Goal: Information Seeking & Learning: Learn about a topic

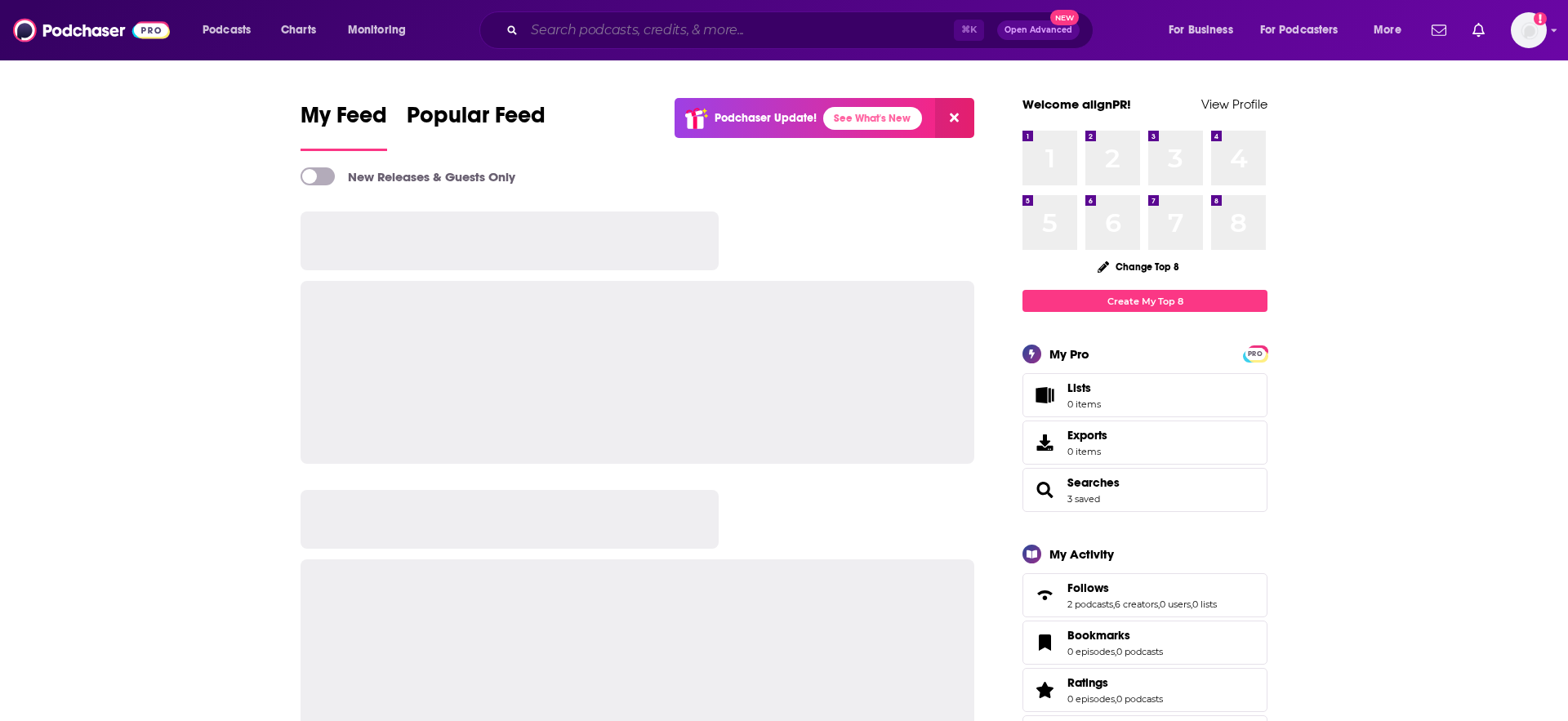
drag, startPoint x: 0, startPoint y: 0, endPoint x: 634, endPoint y: 20, distance: 634.3
click at [634, 20] on input "Search podcasts, credits, & more..." at bounding box center [738, 30] width 429 height 26
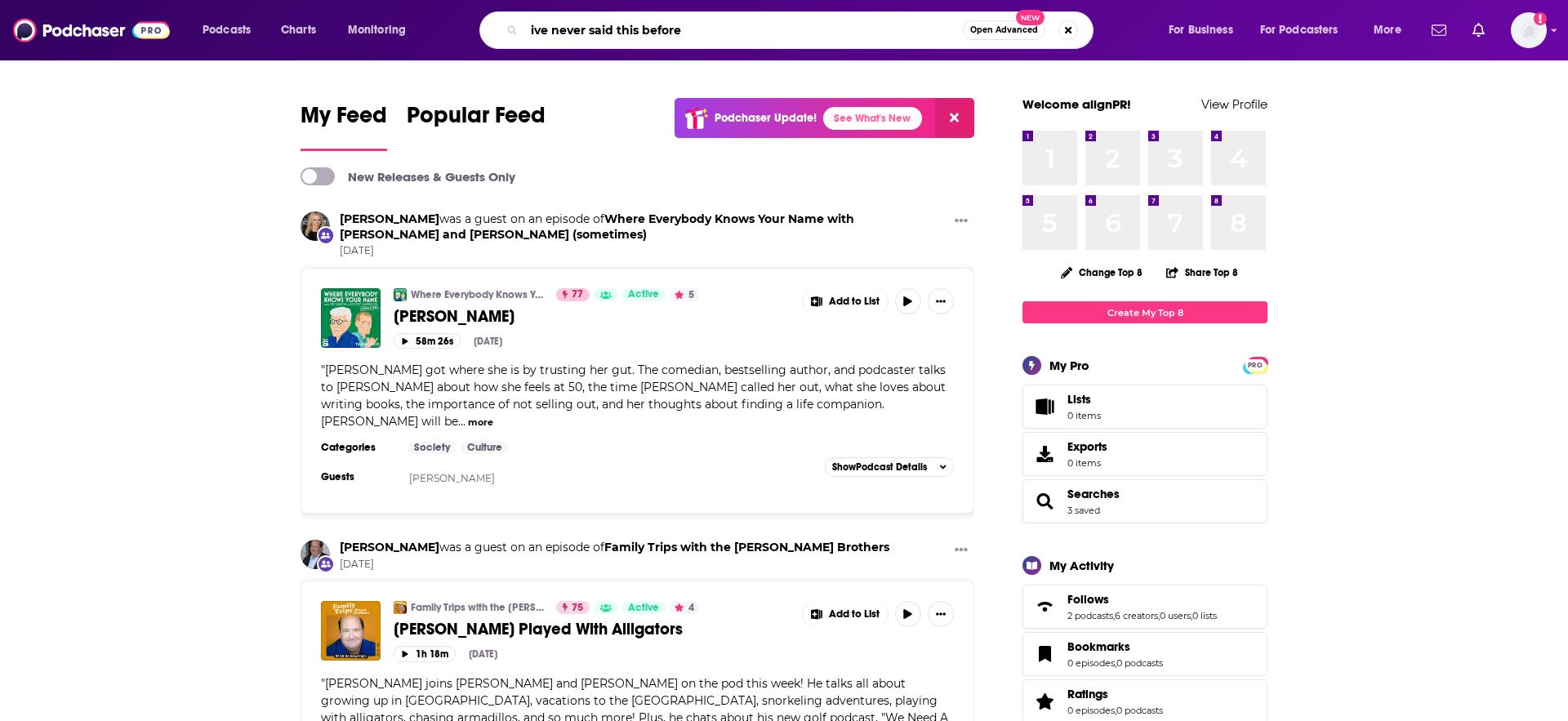
type input "ive never said this before"
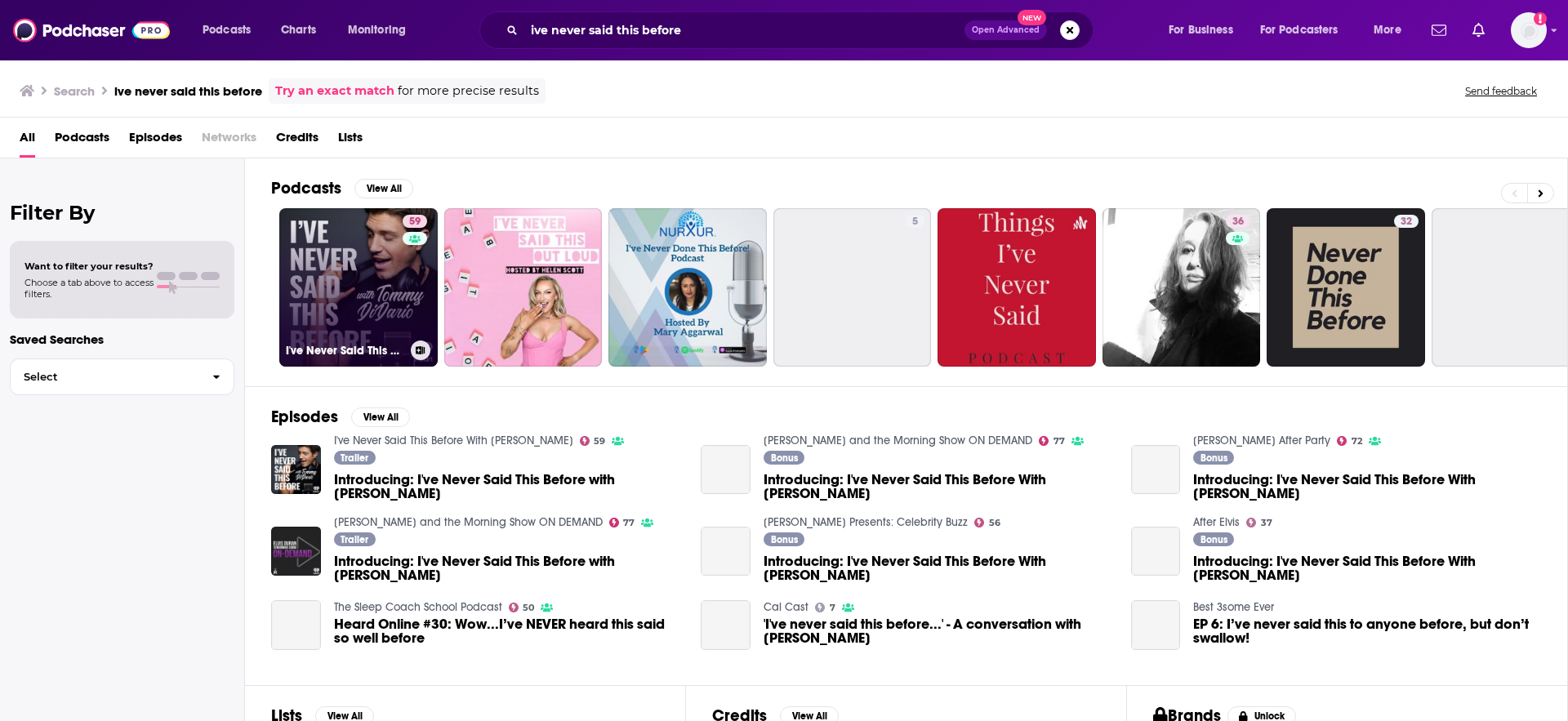
click at [352, 269] on link "59 I've Never Said This Before With [PERSON_NAME]" at bounding box center [359, 287] width 158 height 158
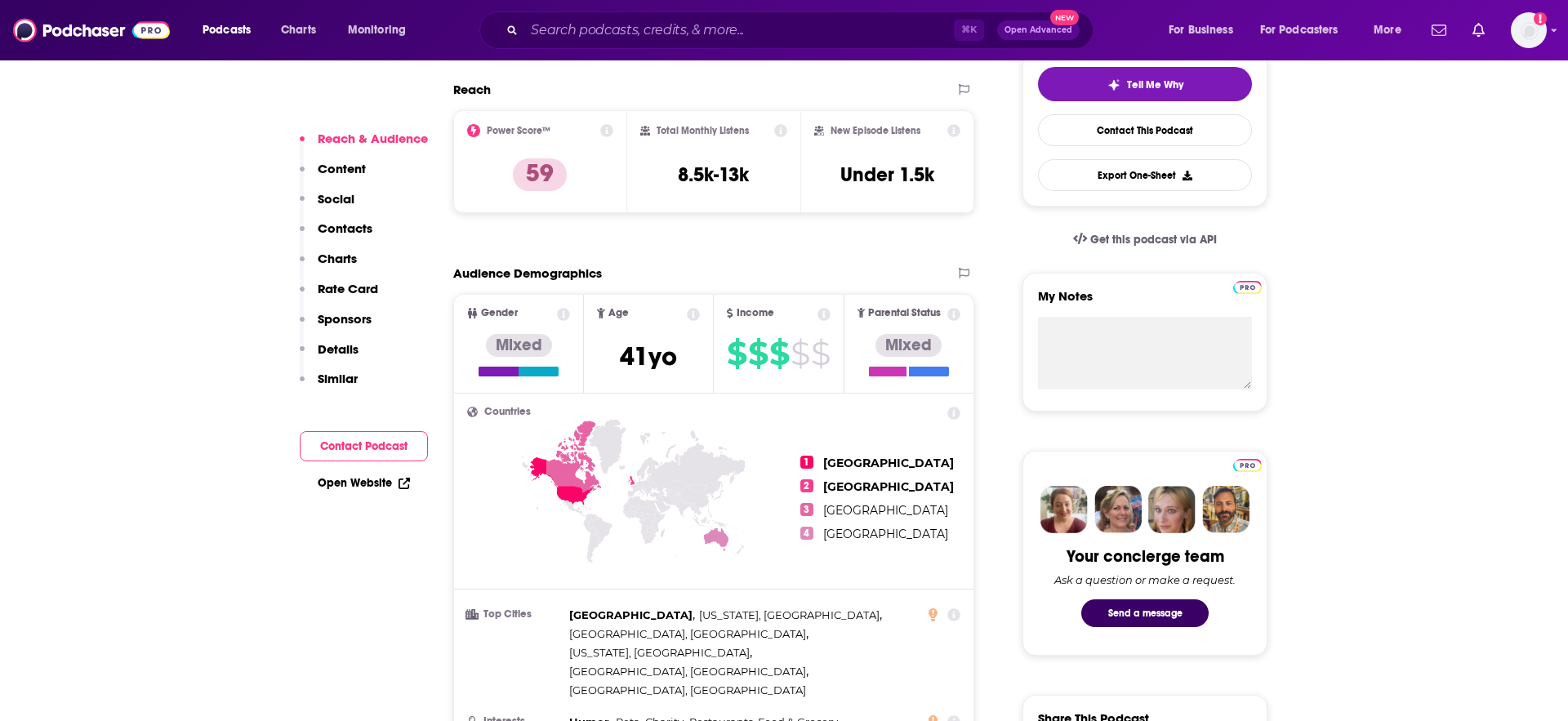
scroll to position [391, 0]
